Goal: Register for event/course

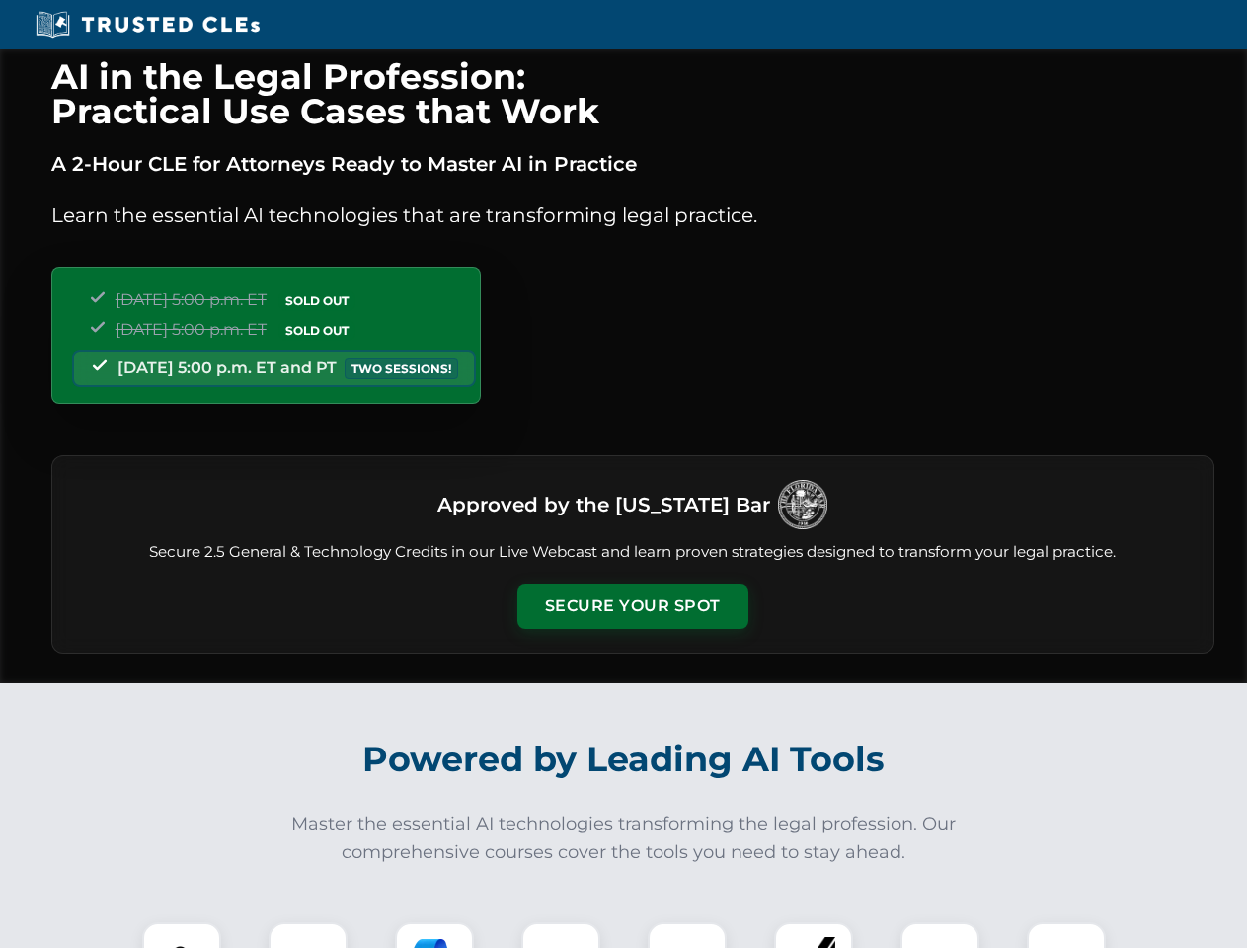
click at [632, 606] on button "Secure Your Spot" at bounding box center [632, 605] width 231 height 45
click at [182, 935] on img at bounding box center [181, 961] width 57 height 57
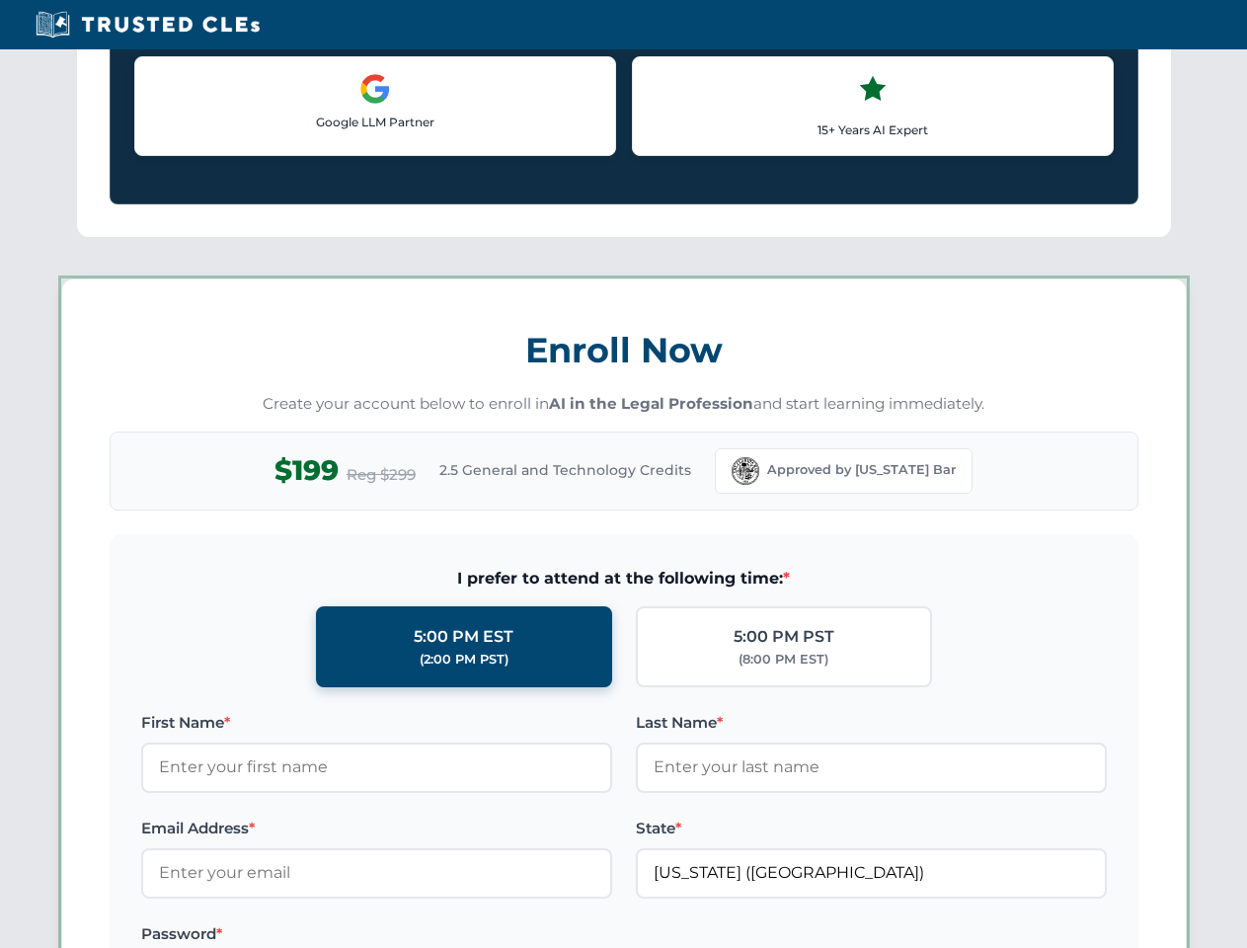
click at [434, 935] on label "Password *" at bounding box center [376, 934] width 471 height 24
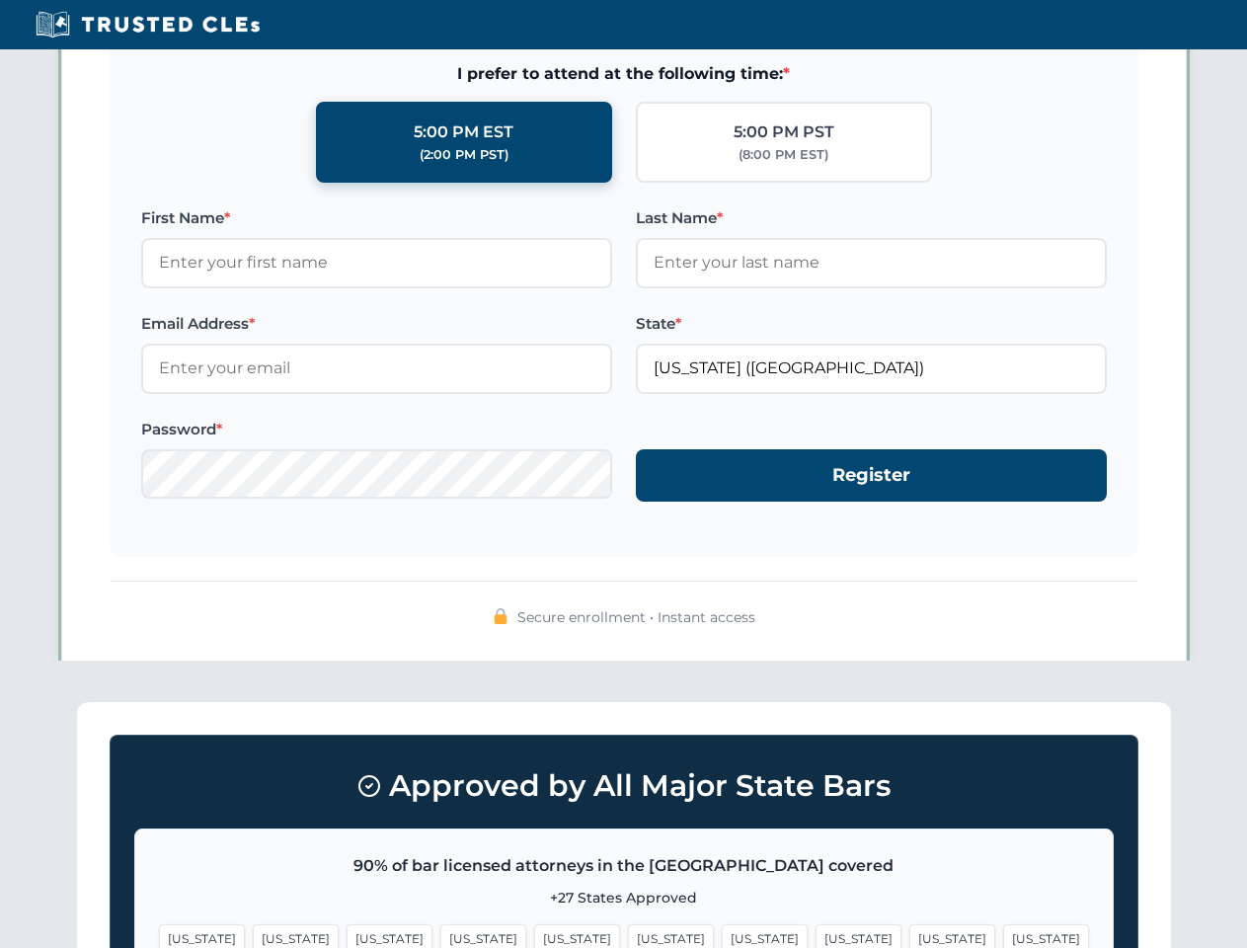
click at [909, 935] on span "[US_STATE]" at bounding box center [952, 938] width 86 height 29
